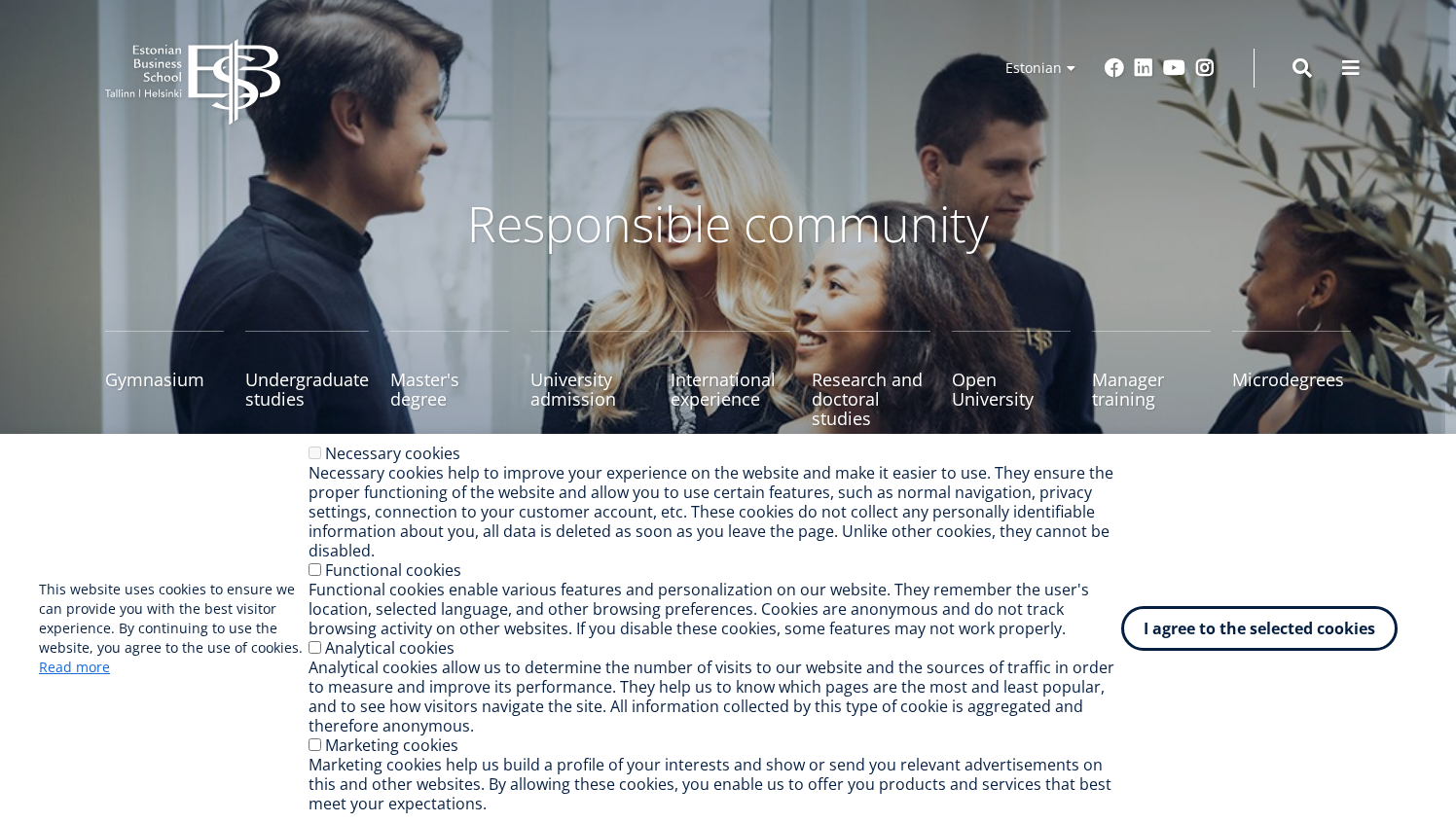
scroll to position [435, 0]
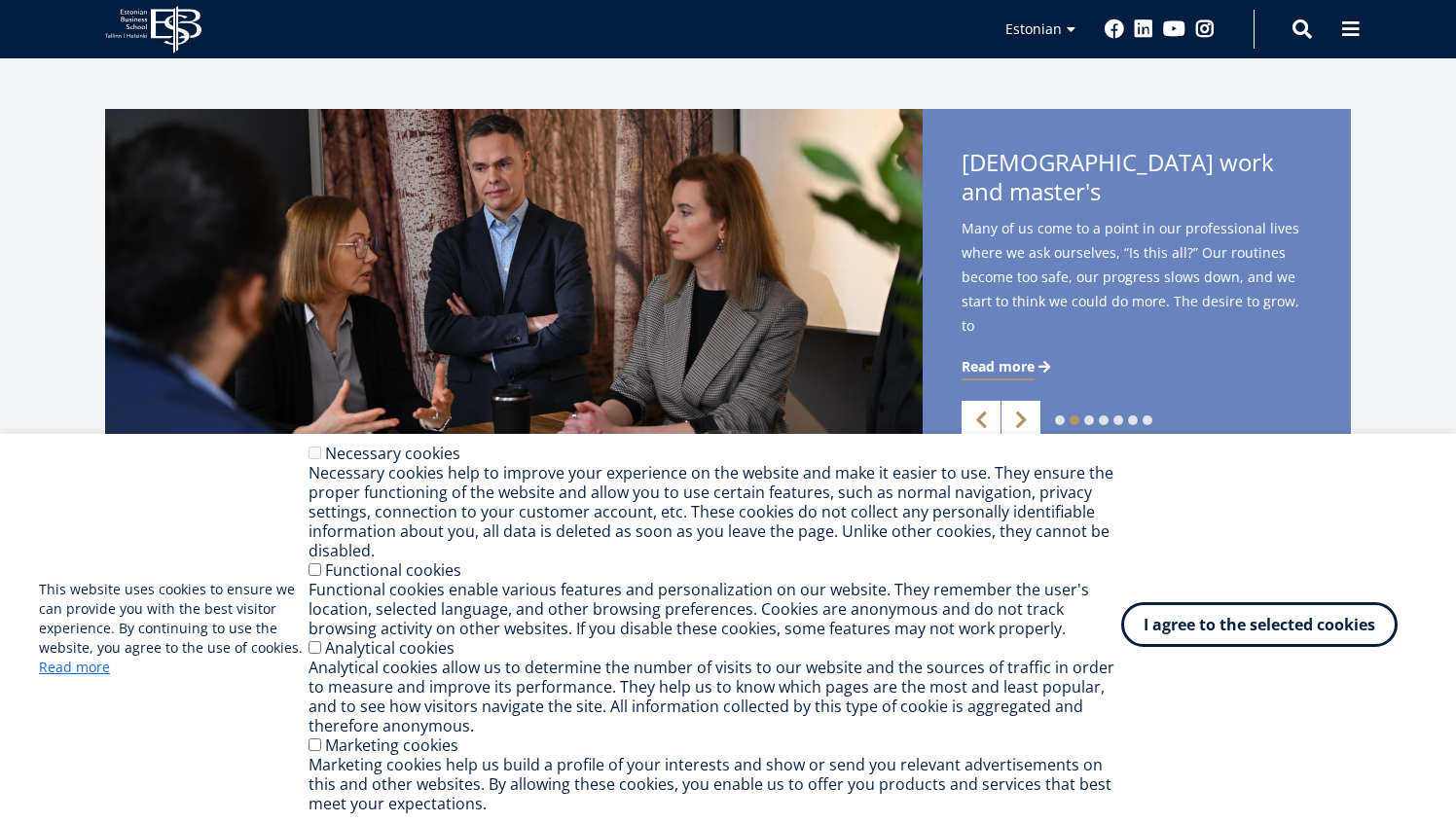
click at [1237, 621] on font "I agree to the selected cookies" at bounding box center [1259, 623] width 232 height 21
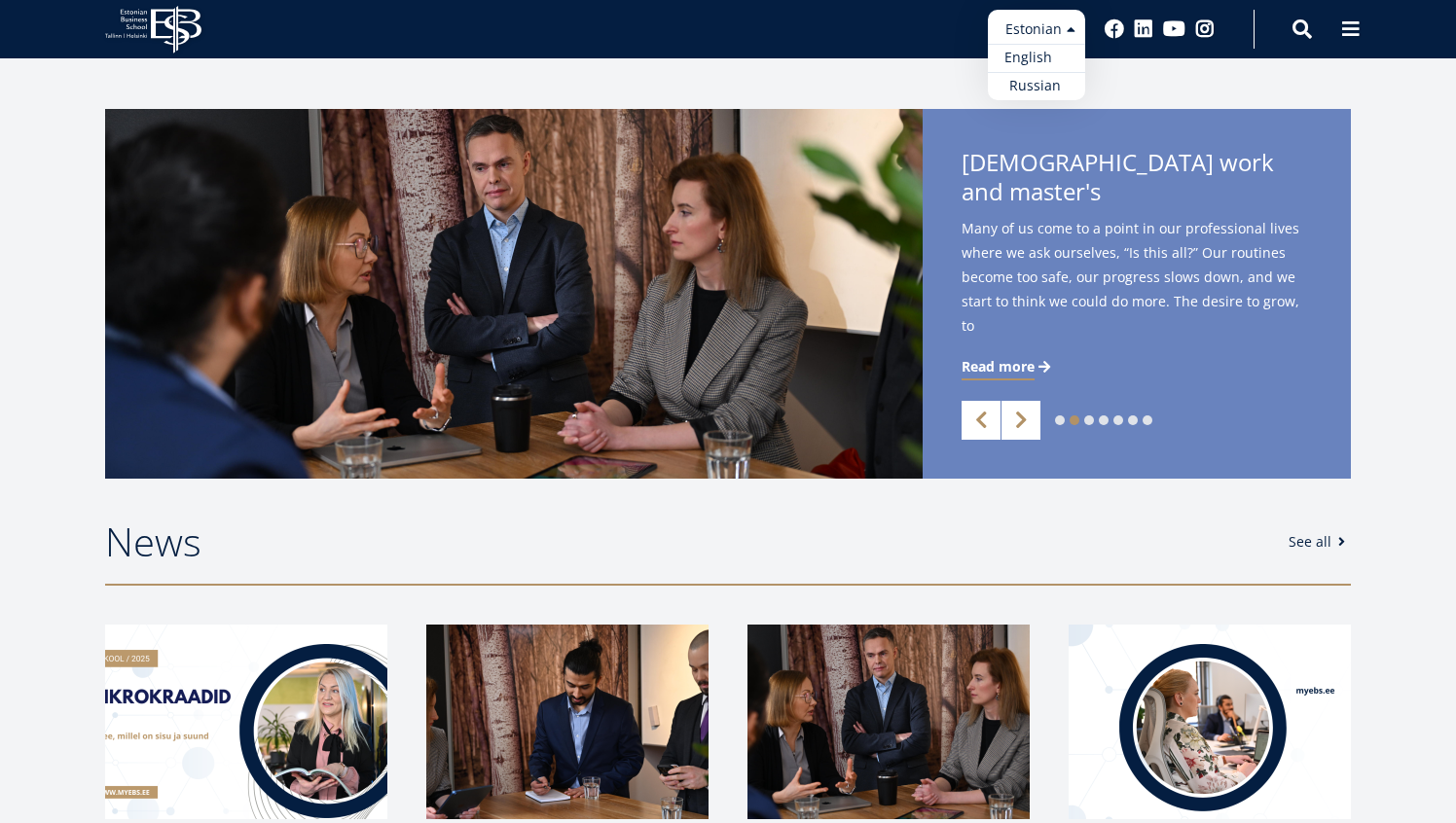
click at [1038, 60] on font "English" at bounding box center [1028, 57] width 48 height 19
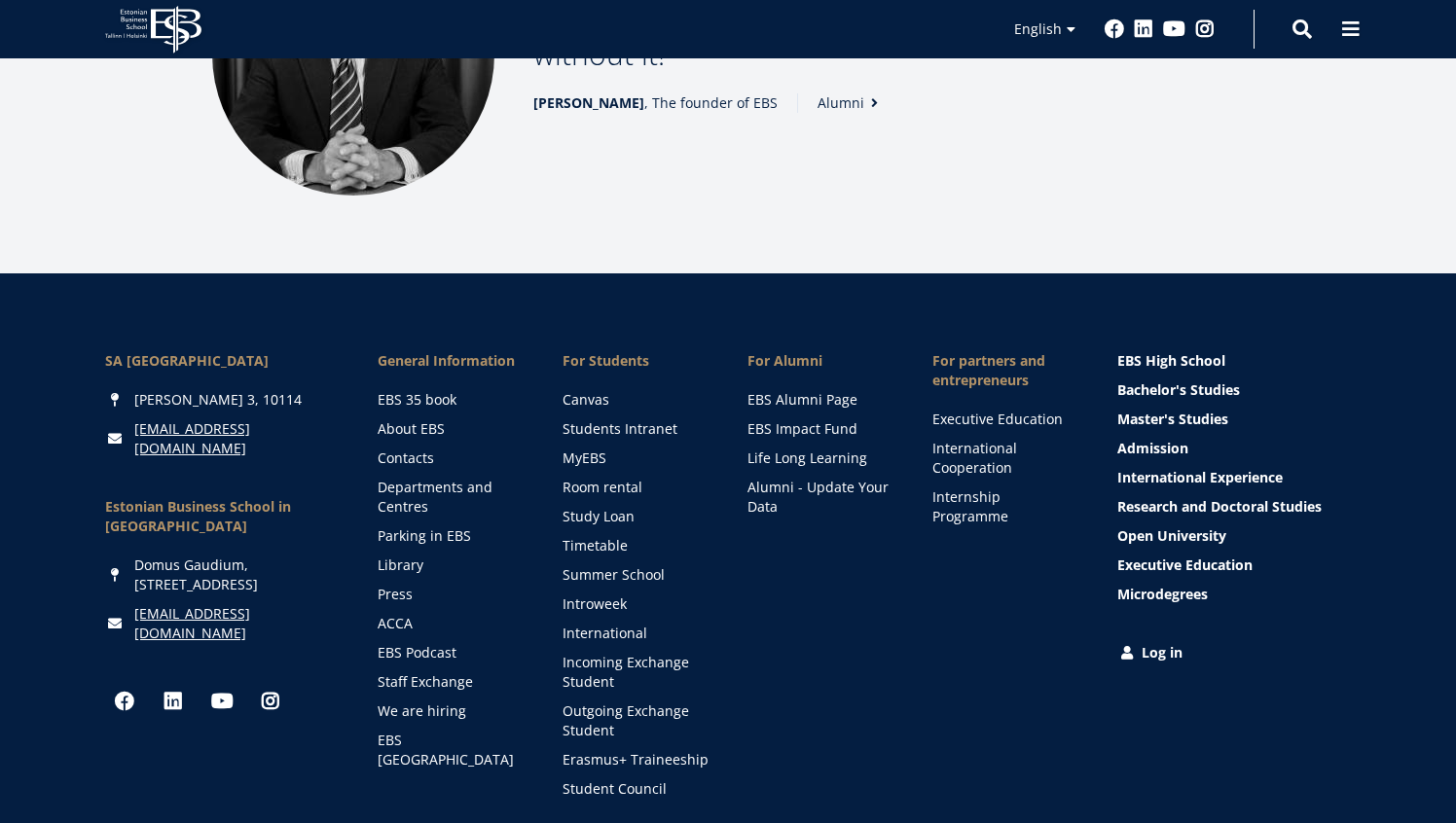
scroll to position [2902, 0]
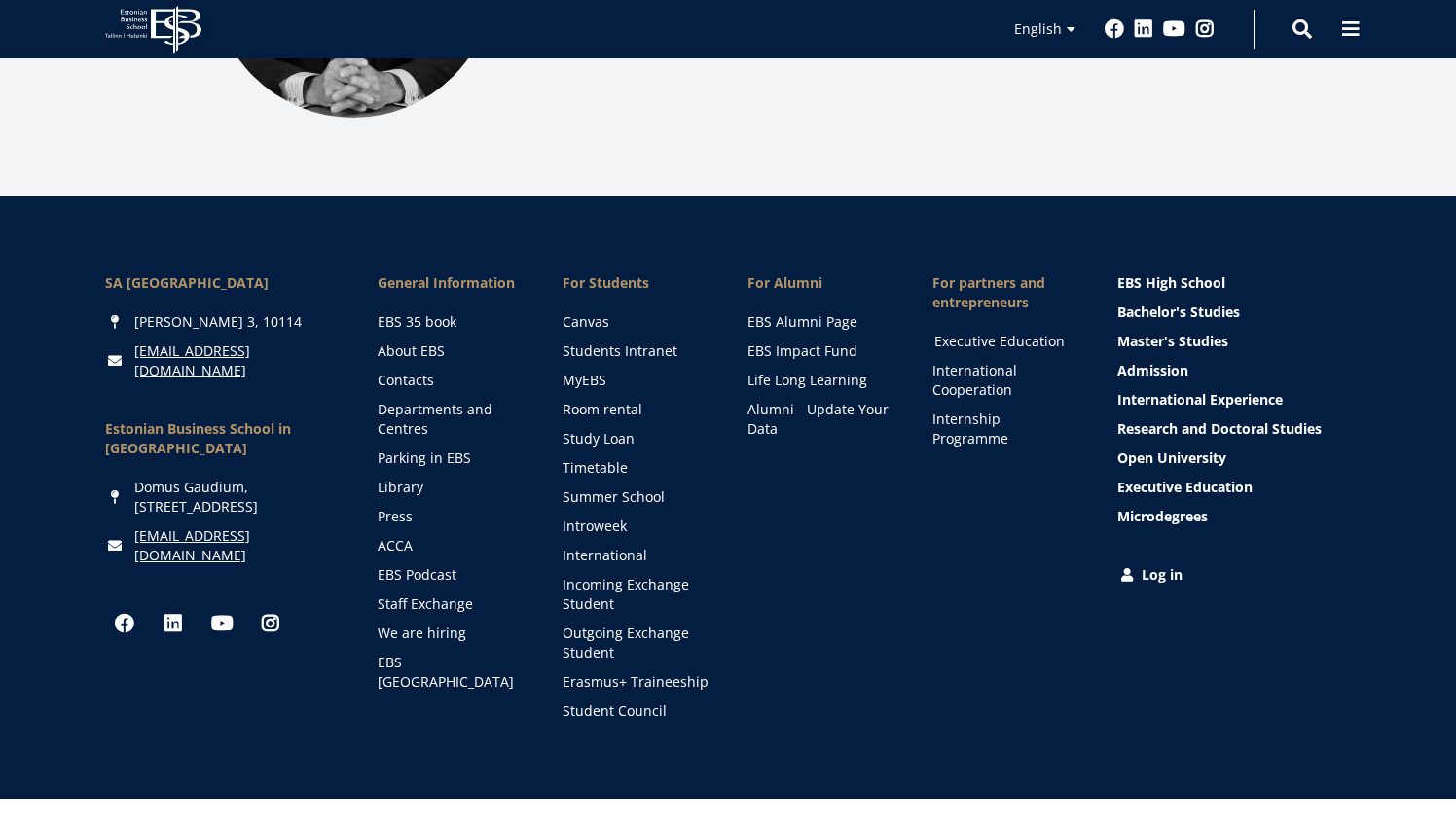
click at [1013, 332] on link "Executive Education" at bounding box center [1007, 341] width 146 height 19
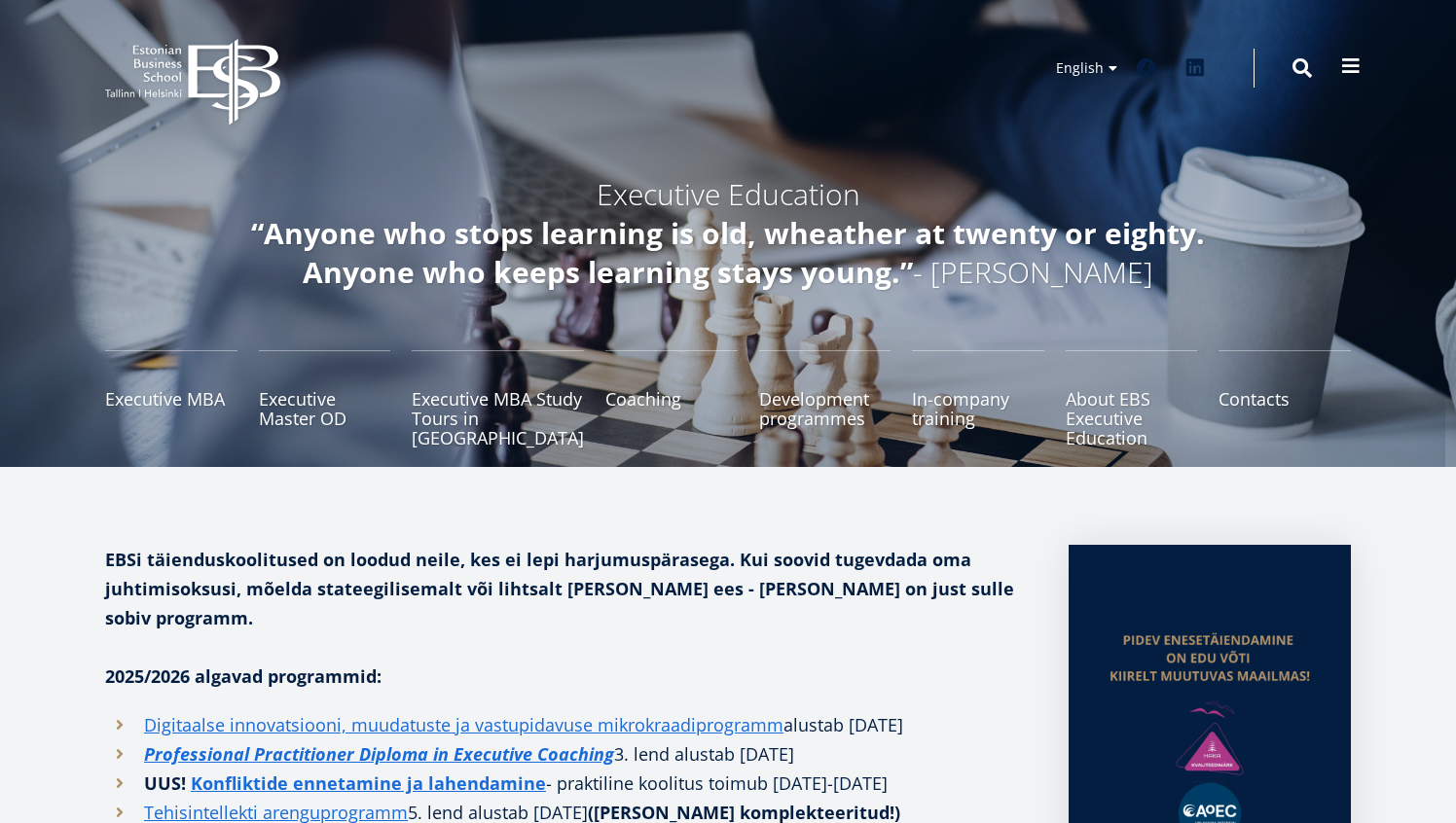
click at [1352, 70] on span at bounding box center [1350, 65] width 19 height 19
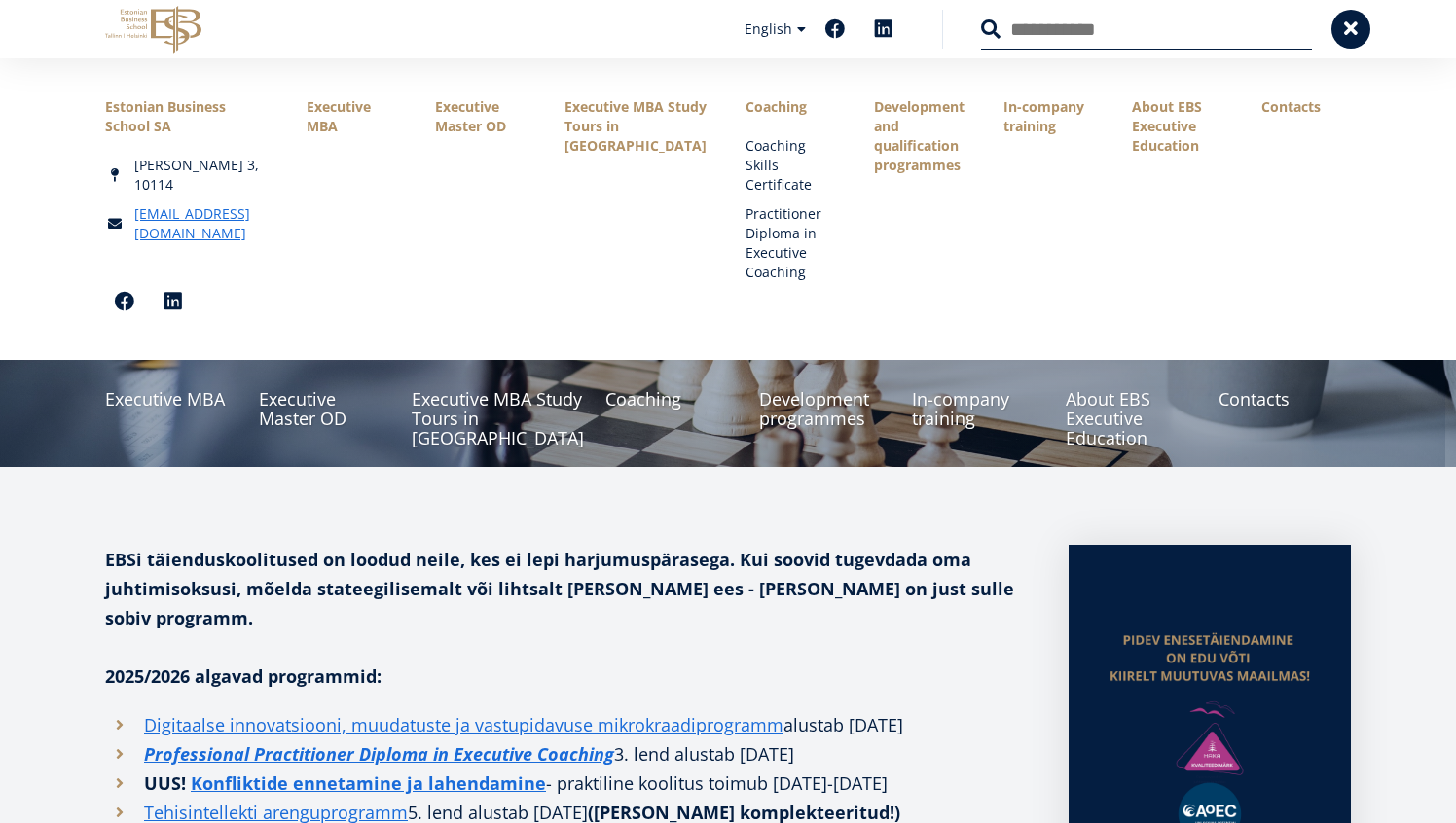
click at [796, 56] on div "EBS Logo Created with Sketch. Estonian Estonian English English Estonian Englis…" at bounding box center [728, 29] width 1401 height 58
click at [170, 107] on div "Estonian Business School SA" at bounding box center [186, 116] width 163 height 39
click at [168, 24] on icon at bounding box center [176, 30] width 51 height 48
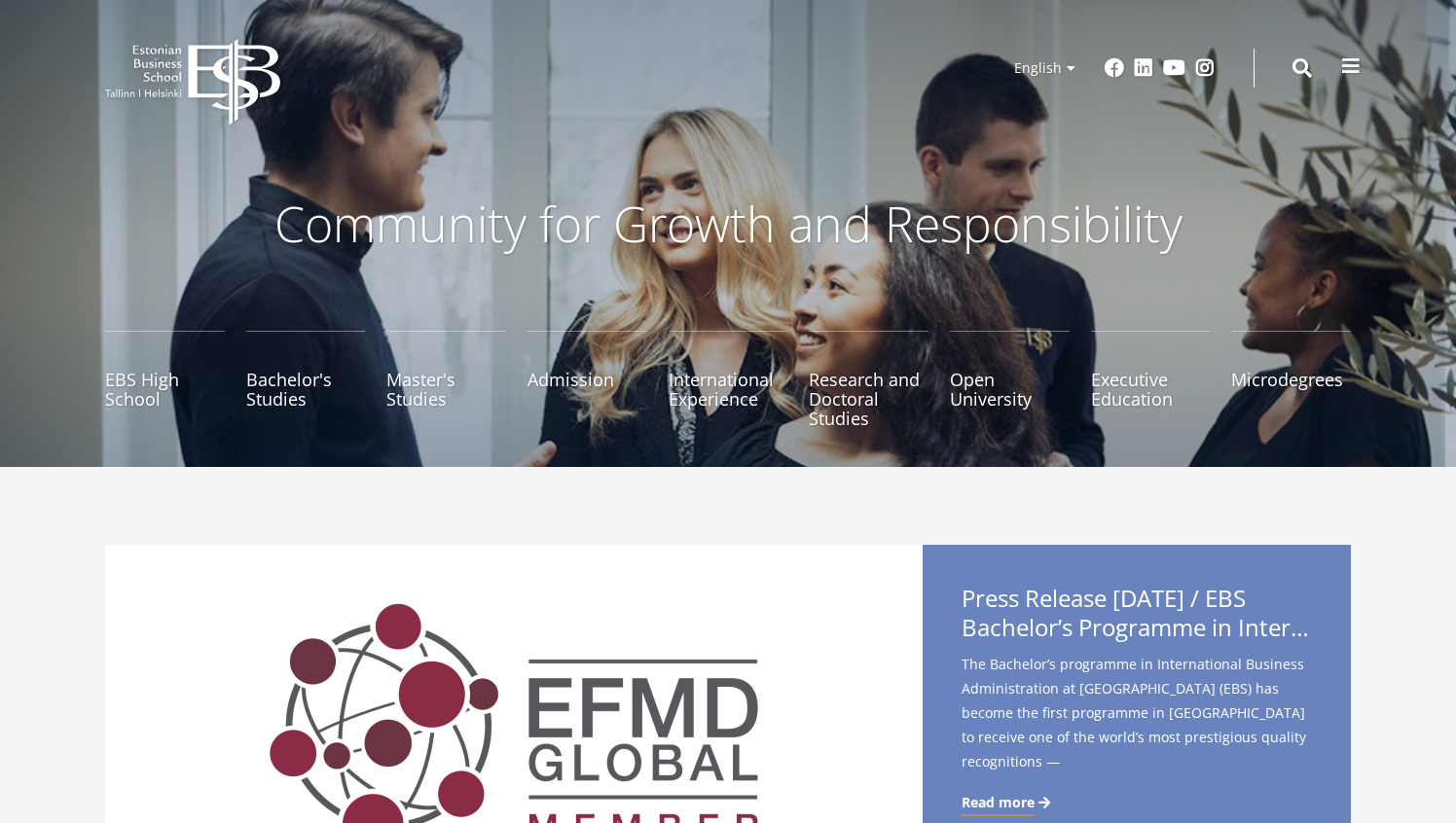
click at [1350, 73] on span at bounding box center [1350, 65] width 19 height 19
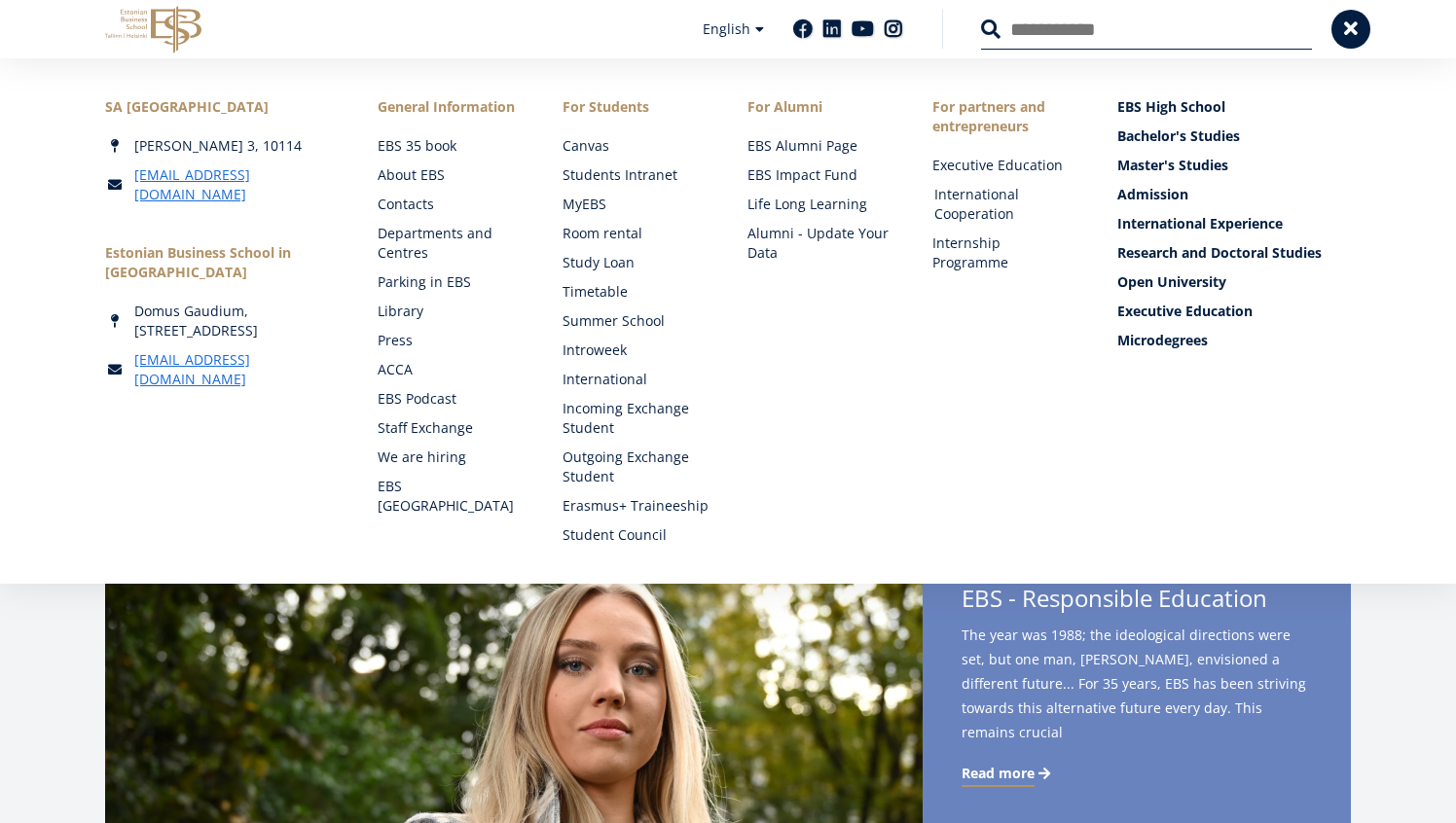
click at [976, 206] on link "International Cooperation" at bounding box center [1007, 204] width 146 height 39
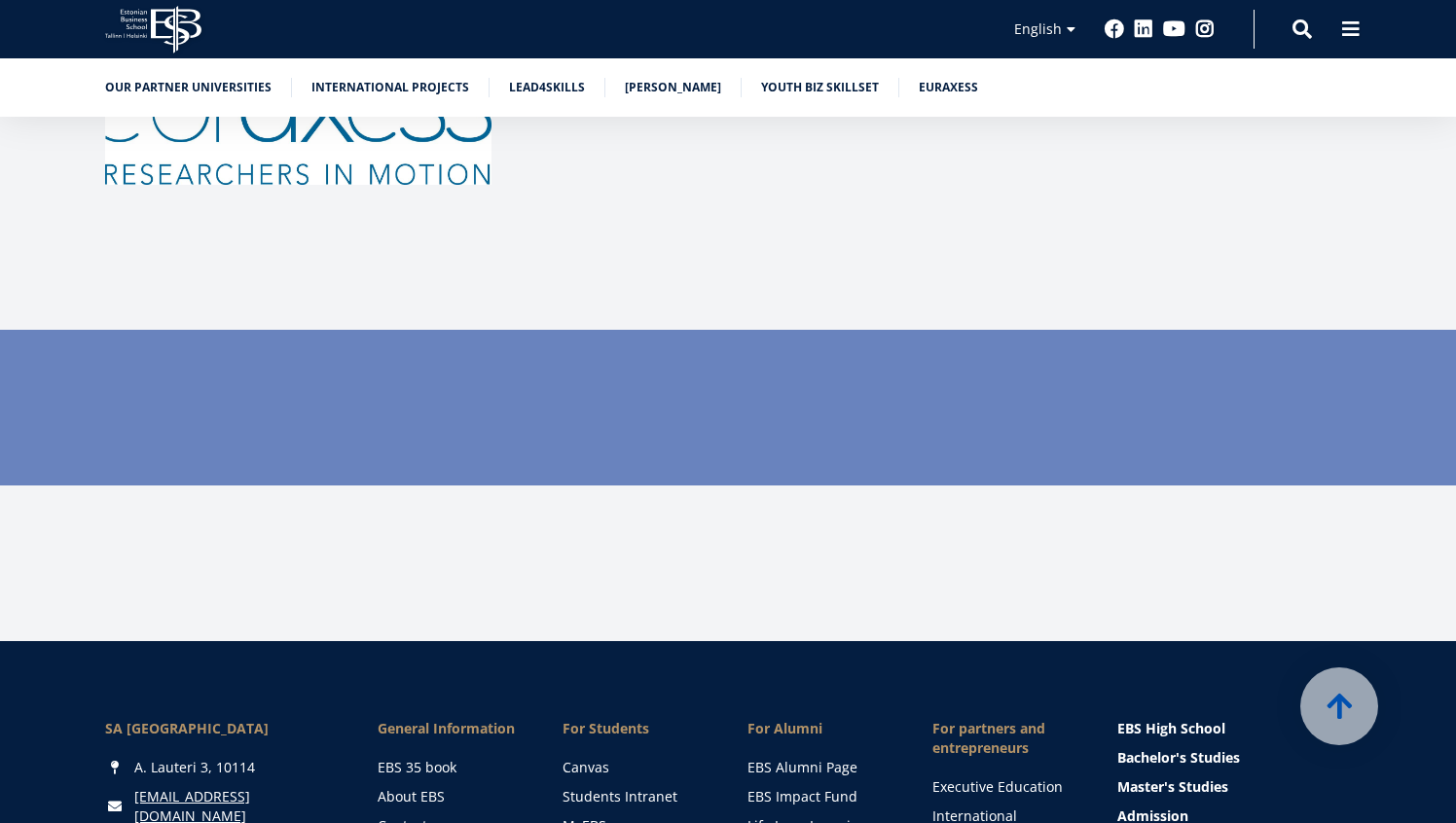
scroll to position [5752, 0]
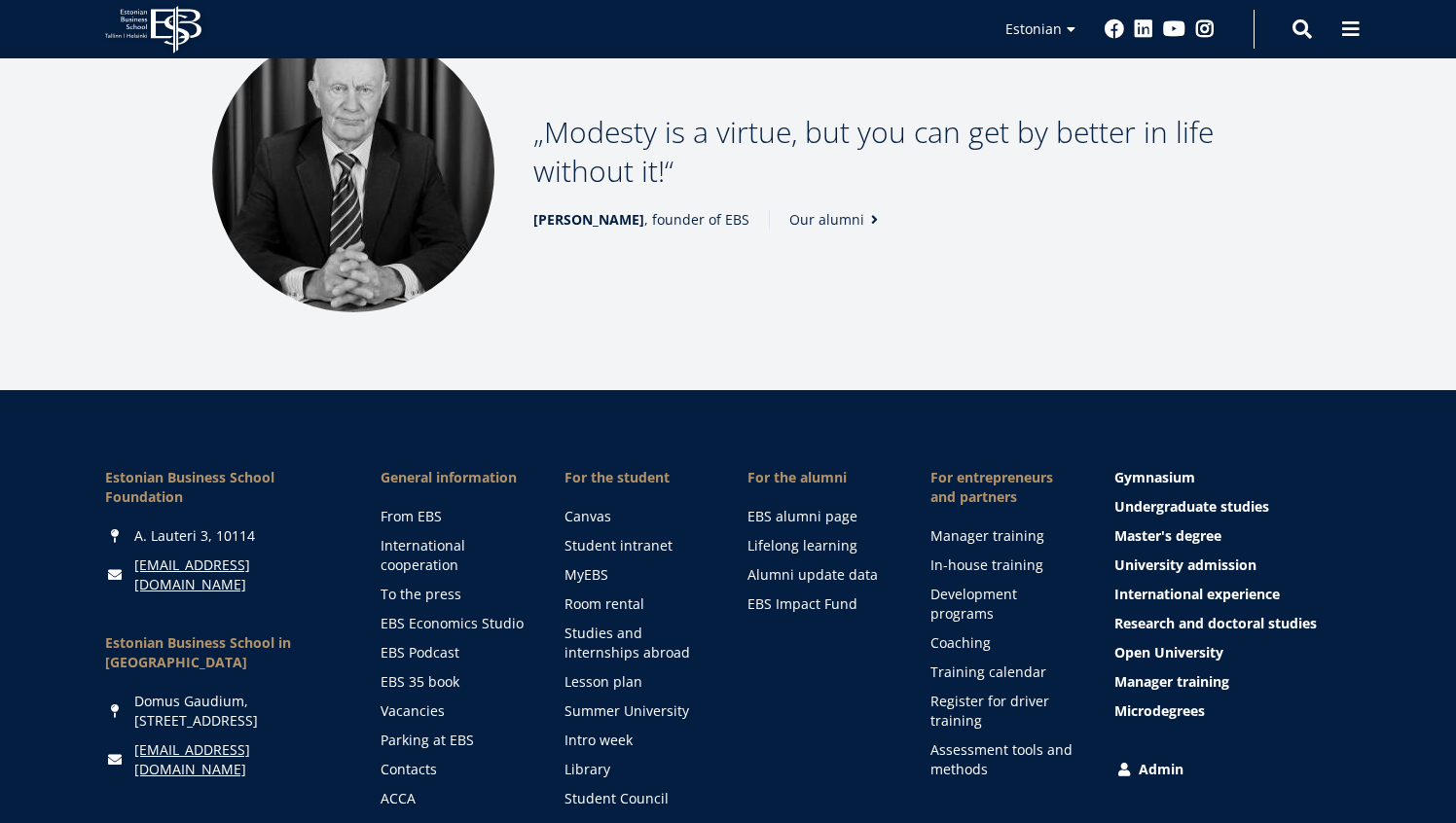
scroll to position [2757, 0]
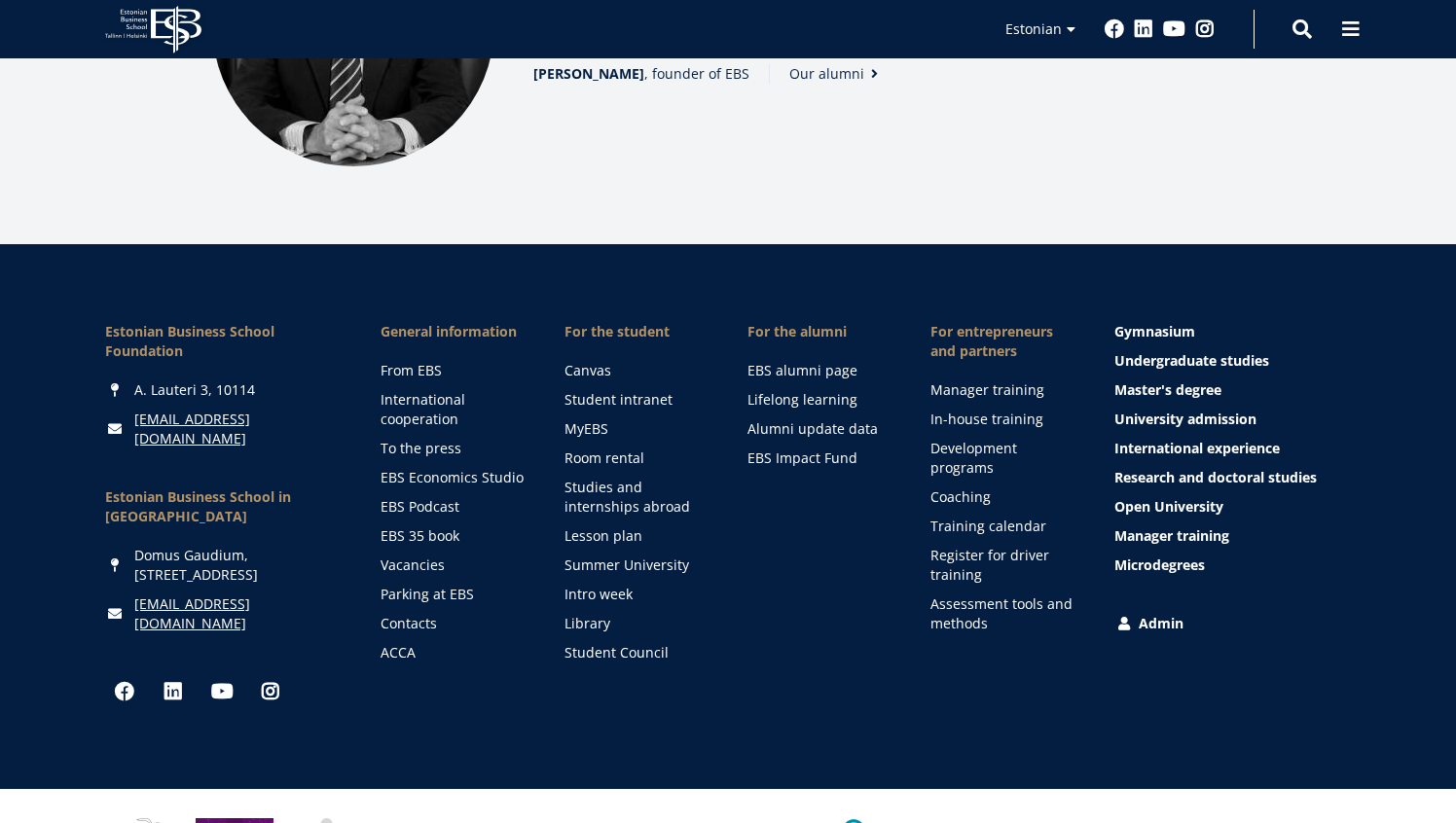
drag, startPoint x: 276, startPoint y: 526, endPoint x: 258, endPoint y: 521, distance: 18.7
click at [258, 594] on div "[EMAIL_ADDRESS][DOMAIN_NAME]" at bounding box center [223, 613] width 237 height 39
click at [278, 594] on div "[EMAIL_ADDRESS][DOMAIN_NAME]" at bounding box center [223, 613] width 237 height 39
copy font "[EMAIL_ADDRESS][DOMAIN_NAME]"
drag, startPoint x: 278, startPoint y: 525, endPoint x: 251, endPoint y: 515, distance: 28.8
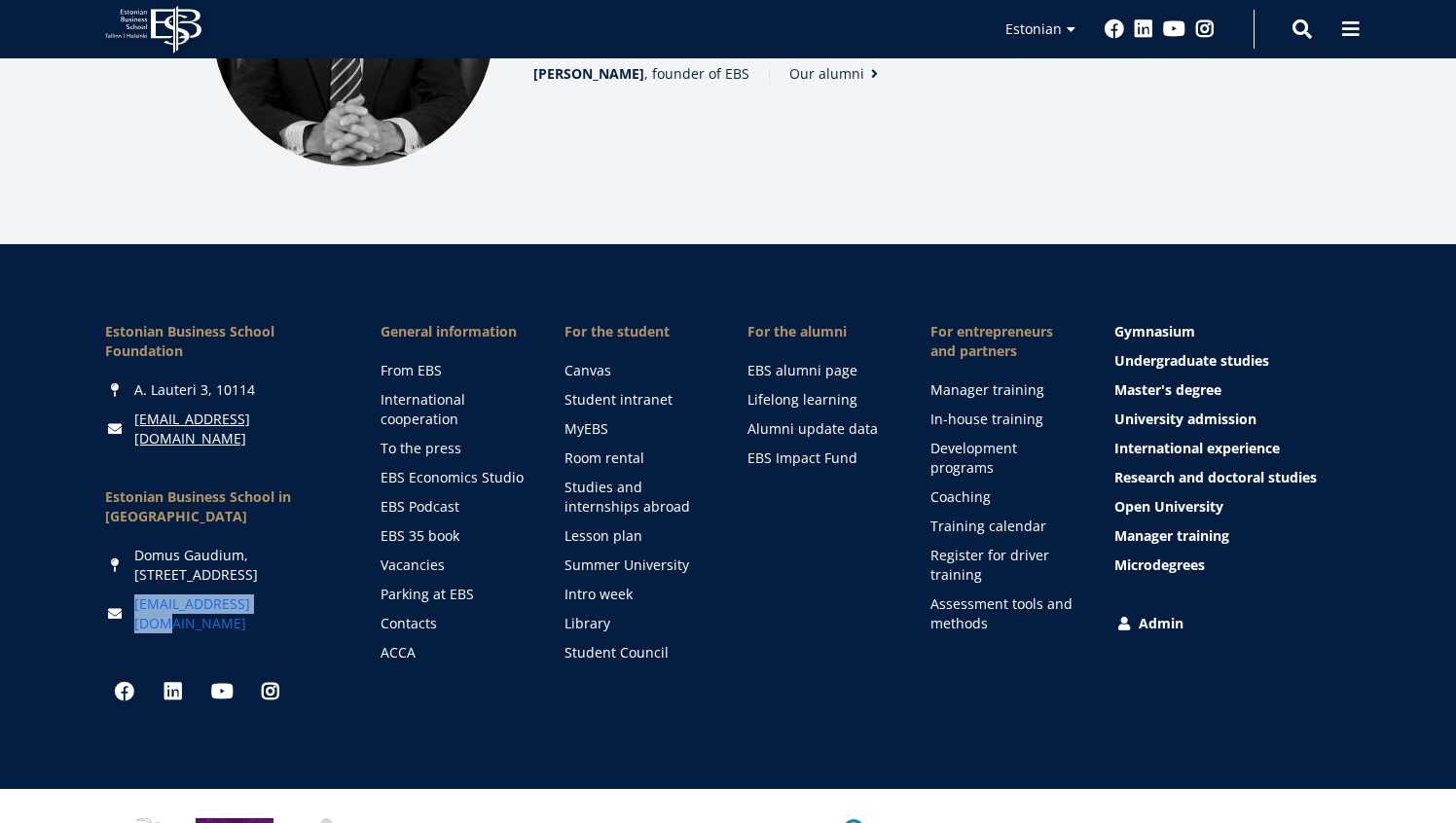
click at [251, 594] on div "[EMAIL_ADDRESS][DOMAIN_NAME]" at bounding box center [223, 613] width 237 height 39
click at [761, 553] on li "For the alumni EBS alumni page Lifelong learning Alumni update data EBS Impact …" at bounding box center [799, 491] width 183 height 341
copy font "[EMAIL_ADDRESS][DOMAIN_NAME]"
drag, startPoint x: 231, startPoint y: 354, endPoint x: 207, endPoint y: 353, distance: 24.0
click at [207, 410] on div "[EMAIL_ADDRESS][DOMAIN_NAME]" at bounding box center [223, 428] width 237 height 39
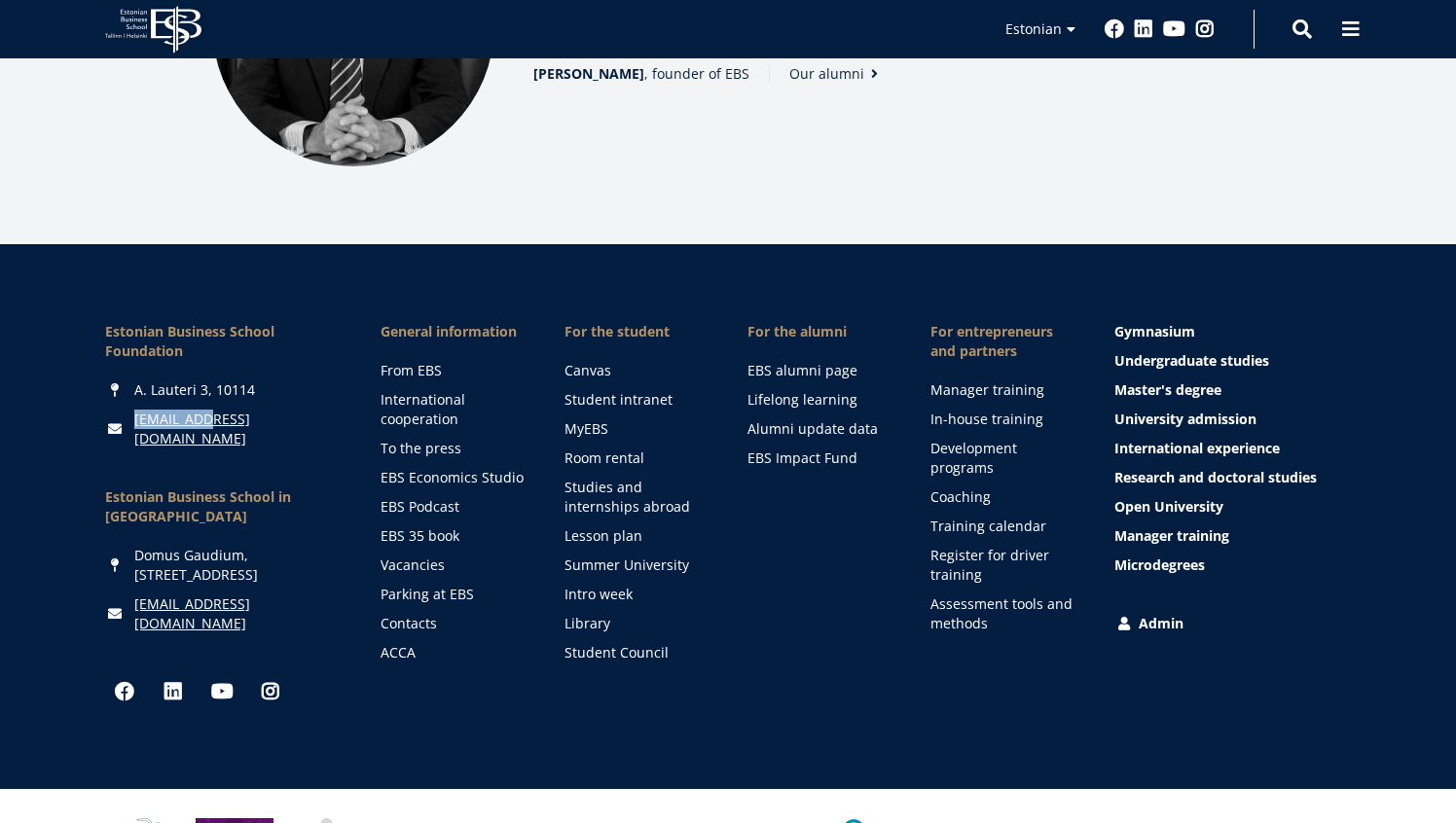
click at [312, 532] on div "Estonian Business School Foundation [PERSON_NAME] 3, 10114 [EMAIL_ADDRESS][DOMA…" at bounding box center [223, 516] width 237 height 390
copy font "[EMAIL_ADDRESS][DOMAIN_NAME]"
drag, startPoint x: 271, startPoint y: 521, endPoint x: 251, endPoint y: 517, distance: 20.4
click at [251, 594] on div "[EMAIL_ADDRESS][DOMAIN_NAME]" at bounding box center [223, 613] width 237 height 39
click at [244, 380] on div "Estonian Business School Foundation [PERSON_NAME] 3, 10114 [EMAIL_ADDRESS][DOMA…" at bounding box center [223, 516] width 237 height 390
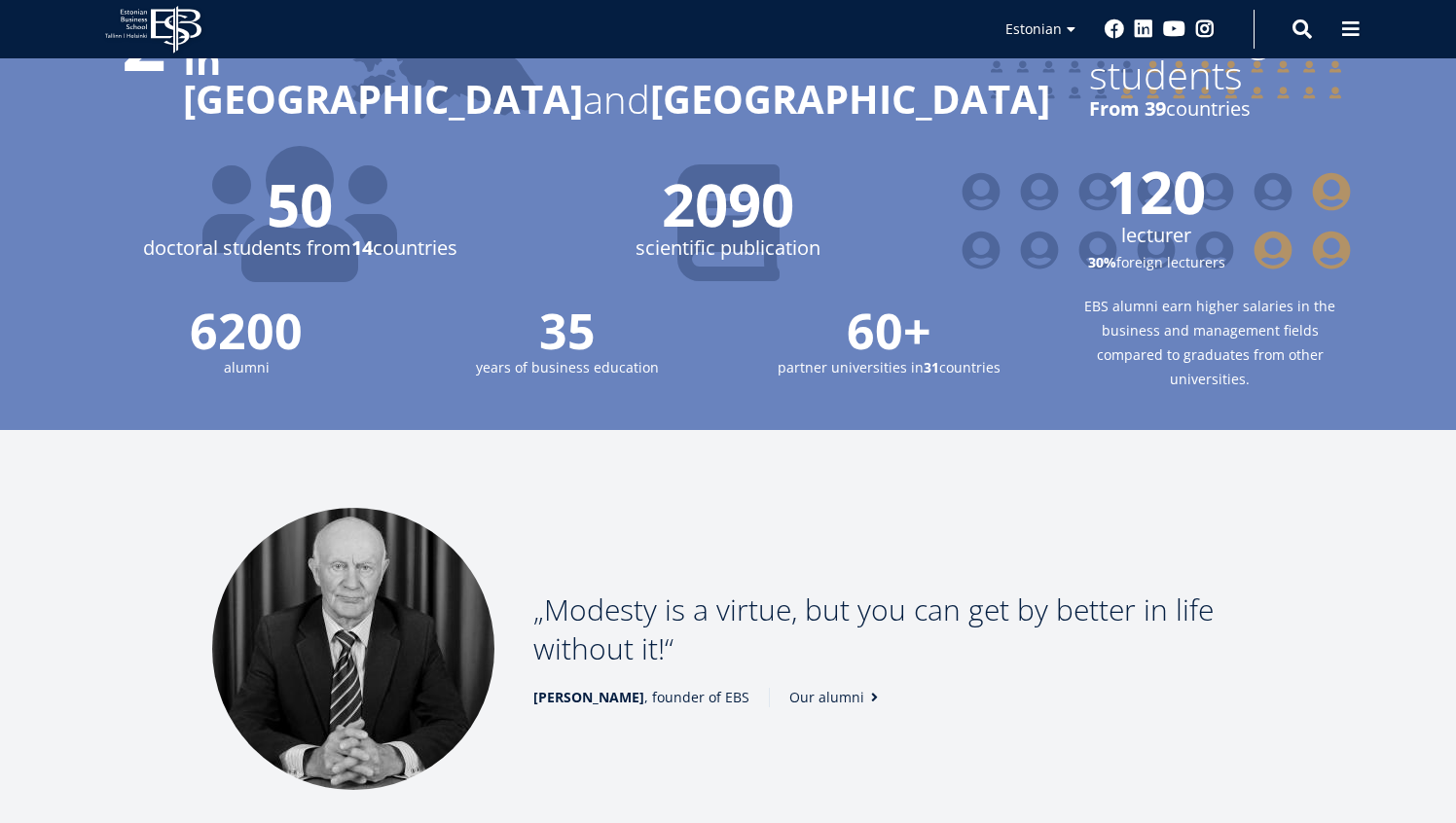
scroll to position [2366, 0]
